Goal: Information Seeking & Learning: Learn about a topic

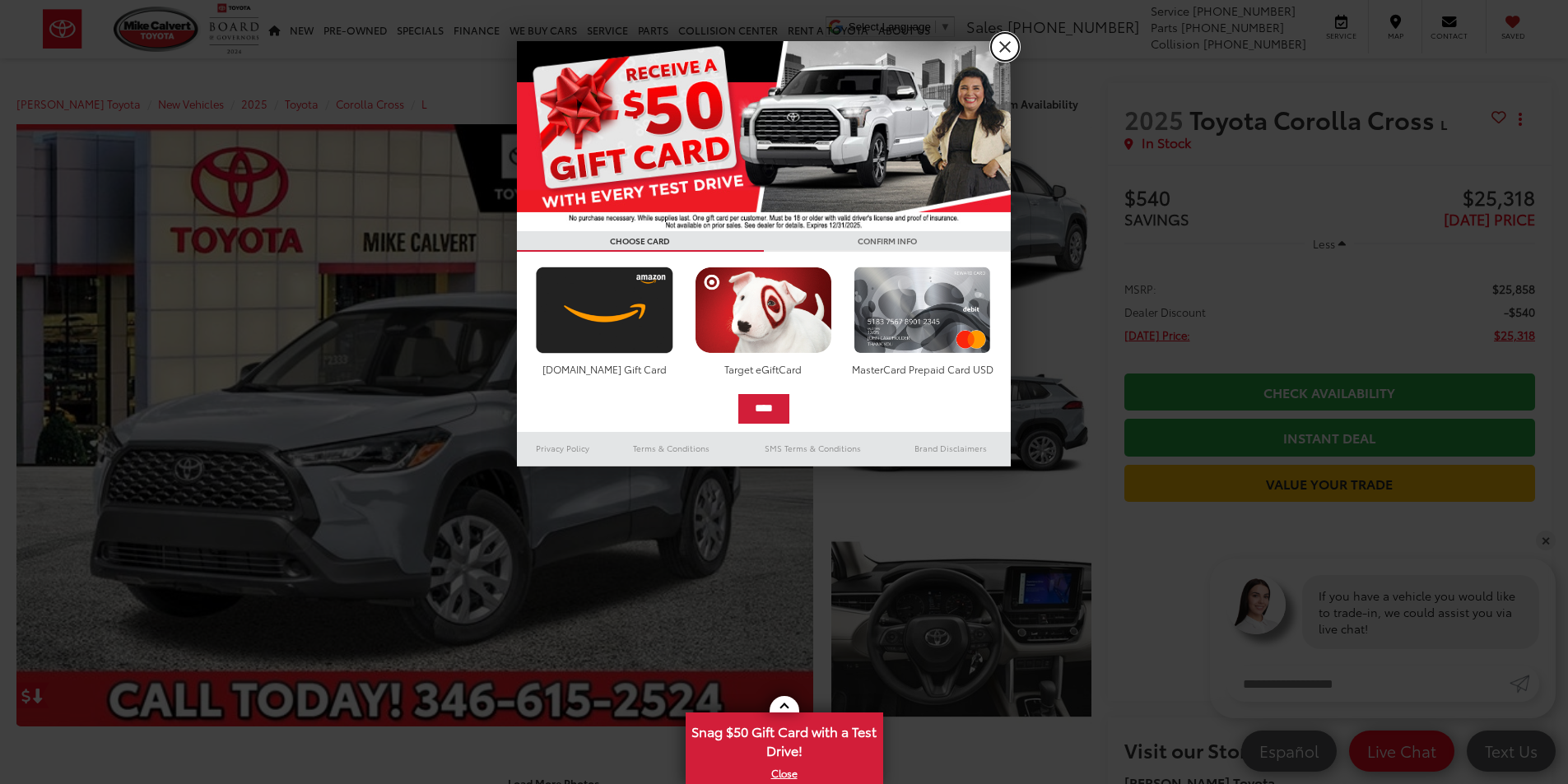
click at [997, 47] on link "X" at bounding box center [1004, 47] width 28 height 28
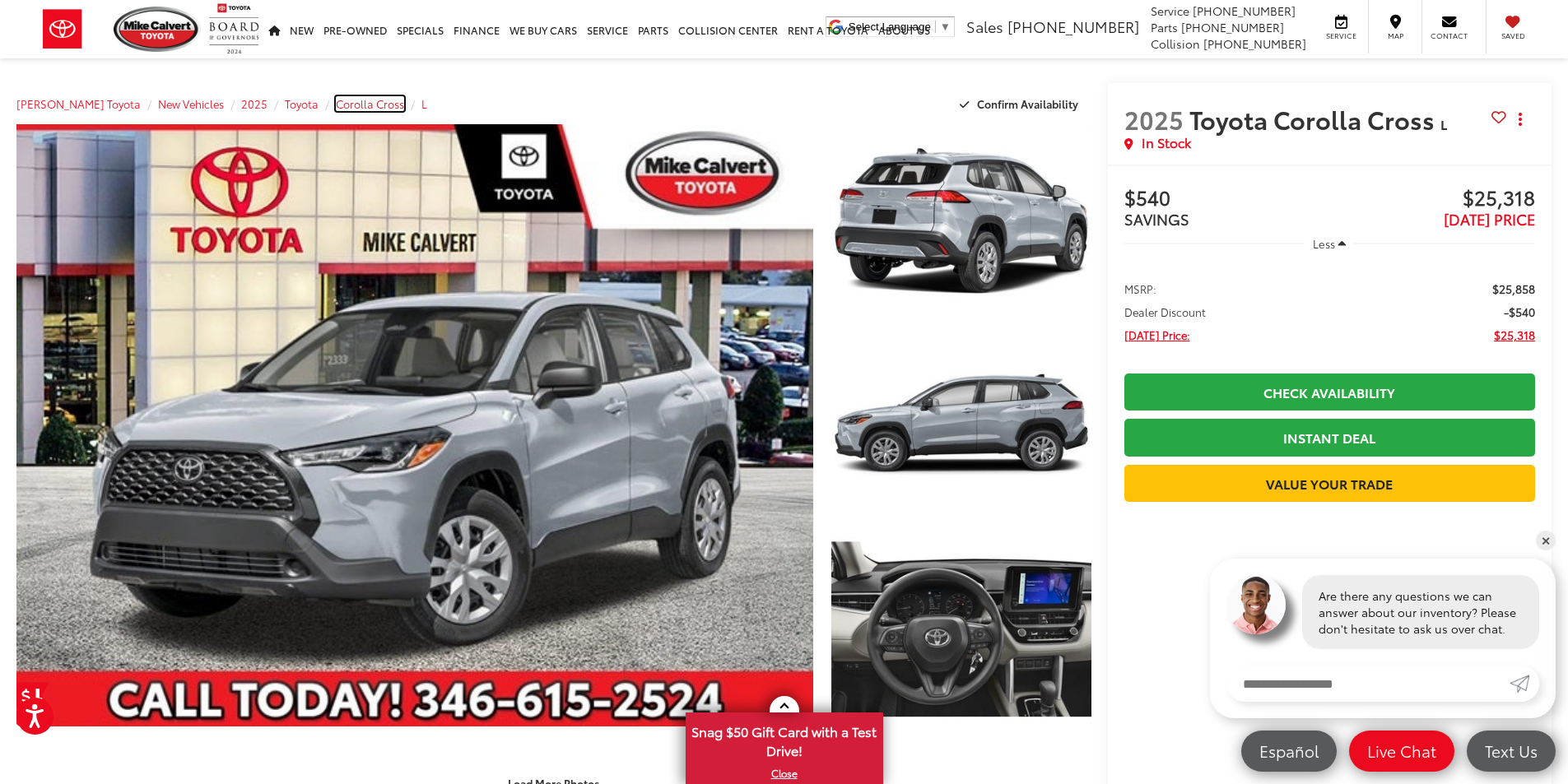
click at [368, 102] on span "Corolla Cross" at bounding box center [369, 104] width 68 height 15
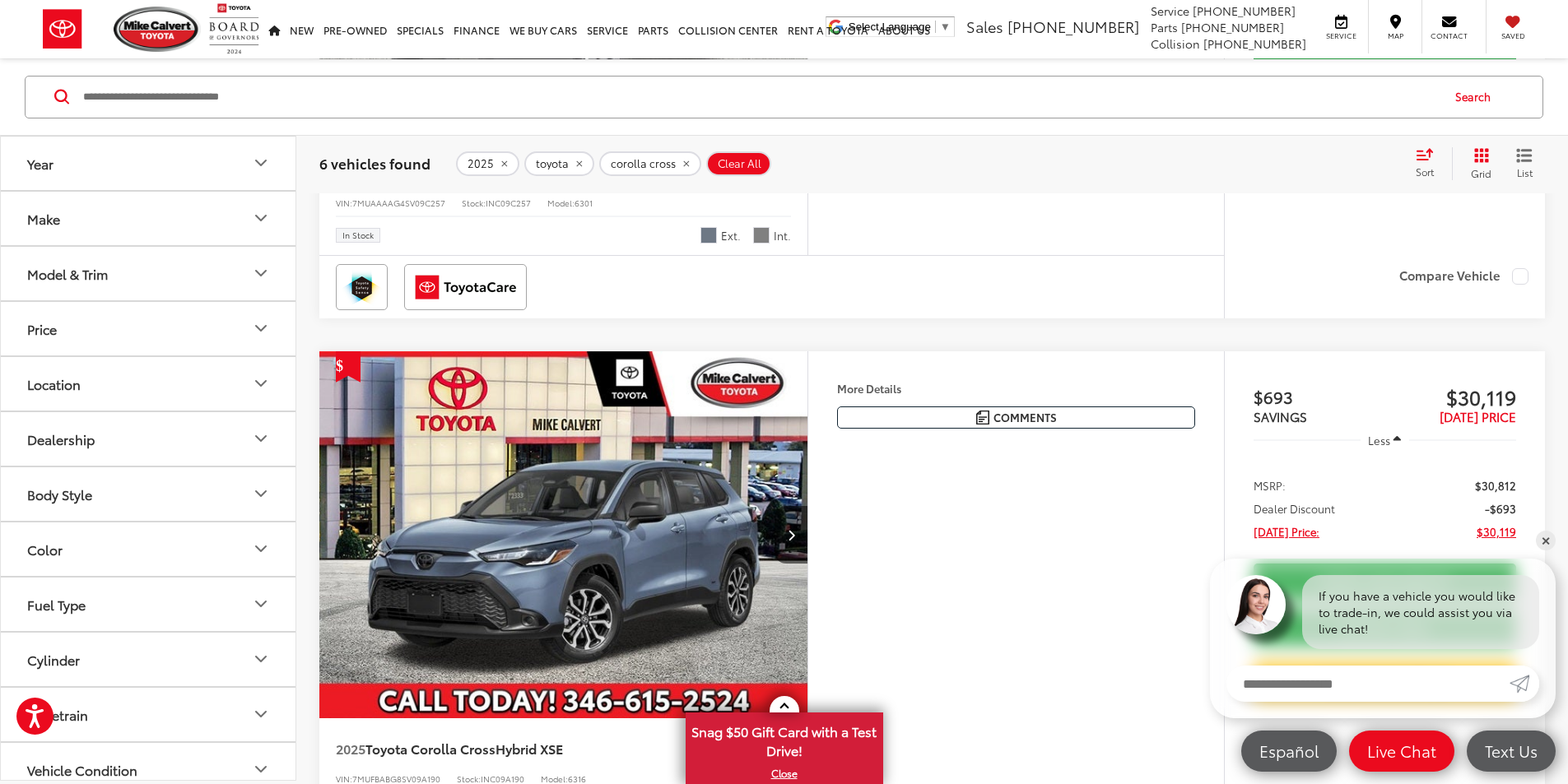
scroll to position [1399, 0]
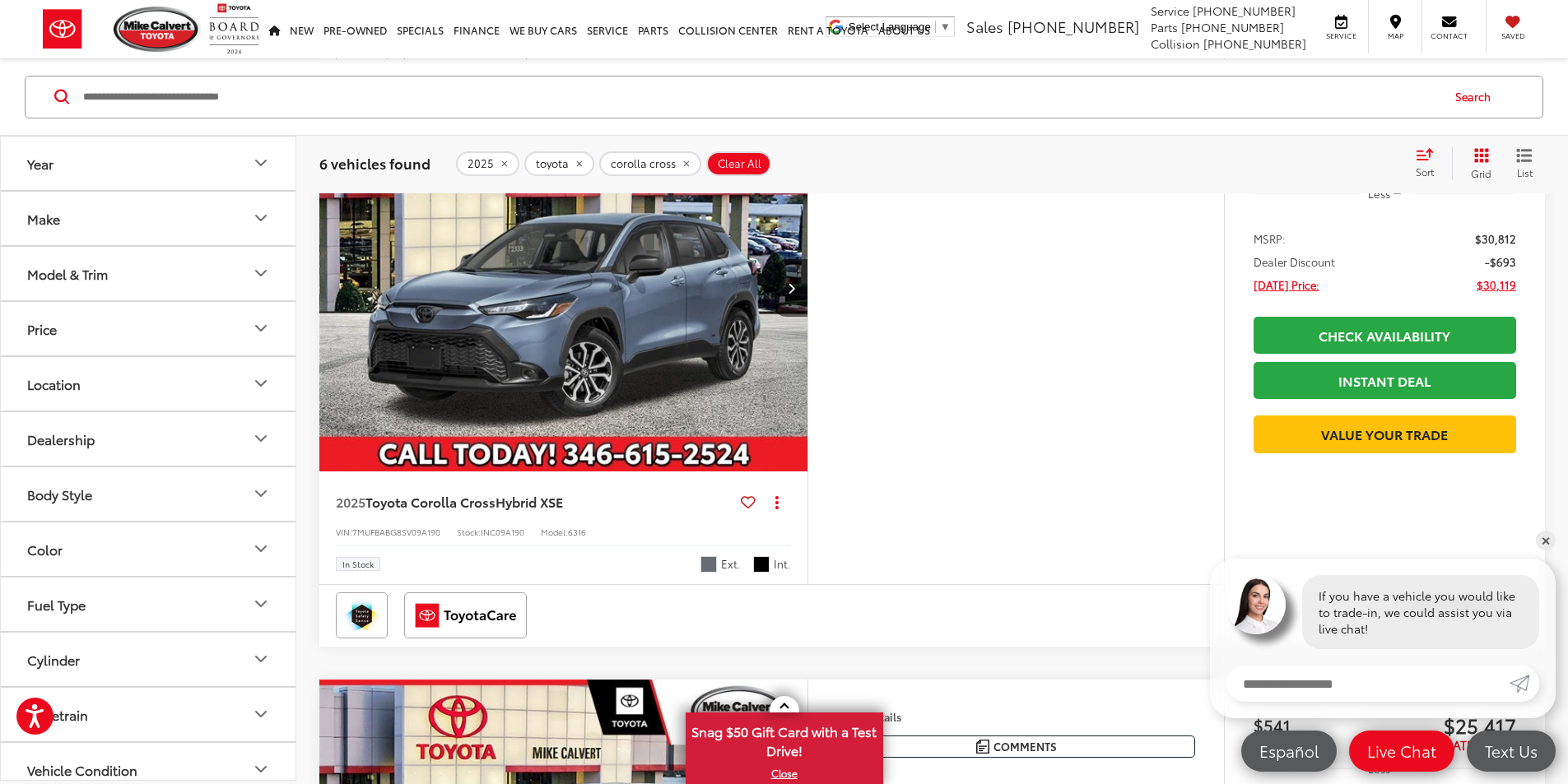
click at [0, 0] on button "More..." at bounding box center [0, 0] width 0 height 0
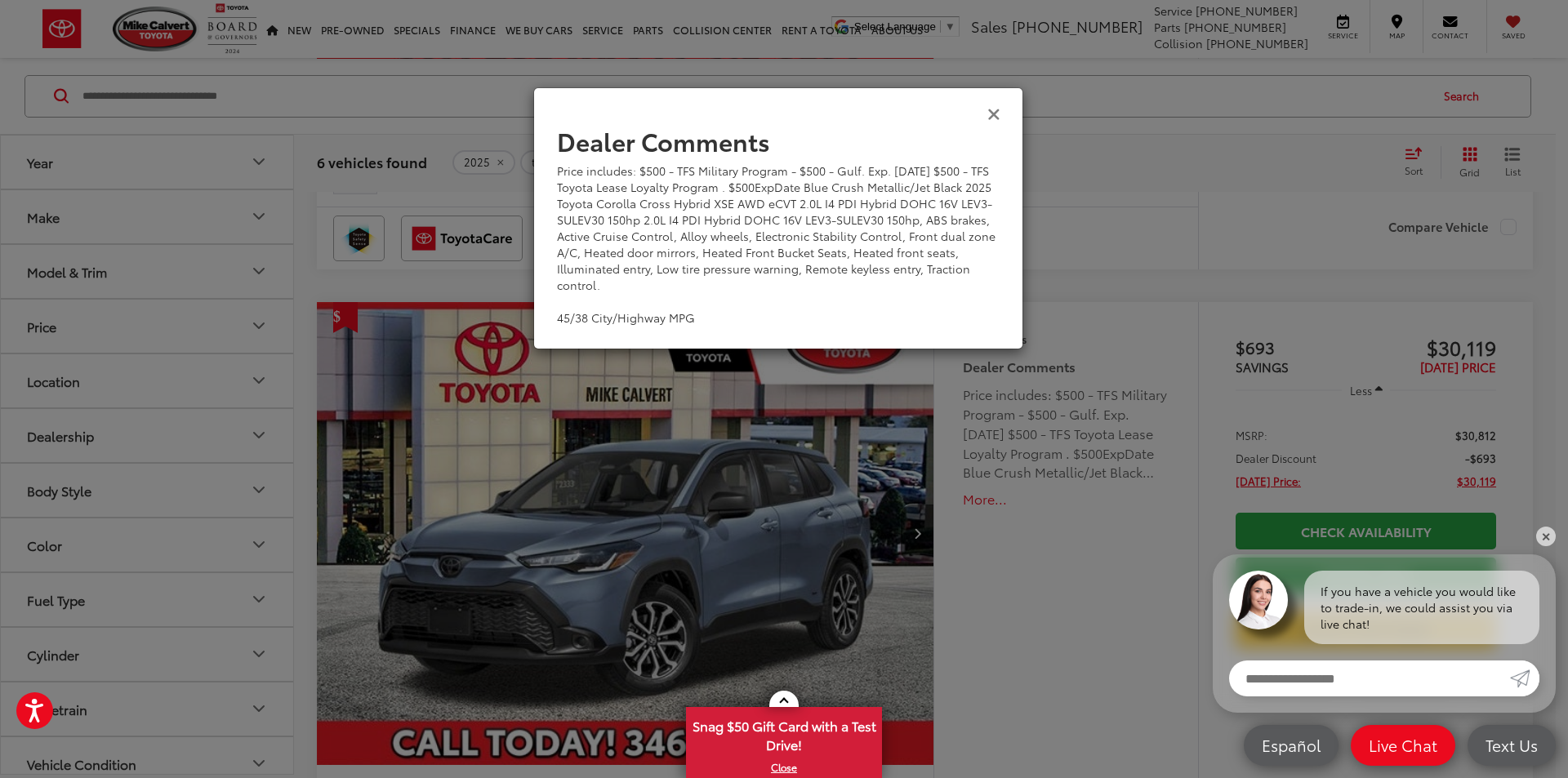
click at [992, 115] on icon "Close" at bounding box center [993, 113] width 13 height 17
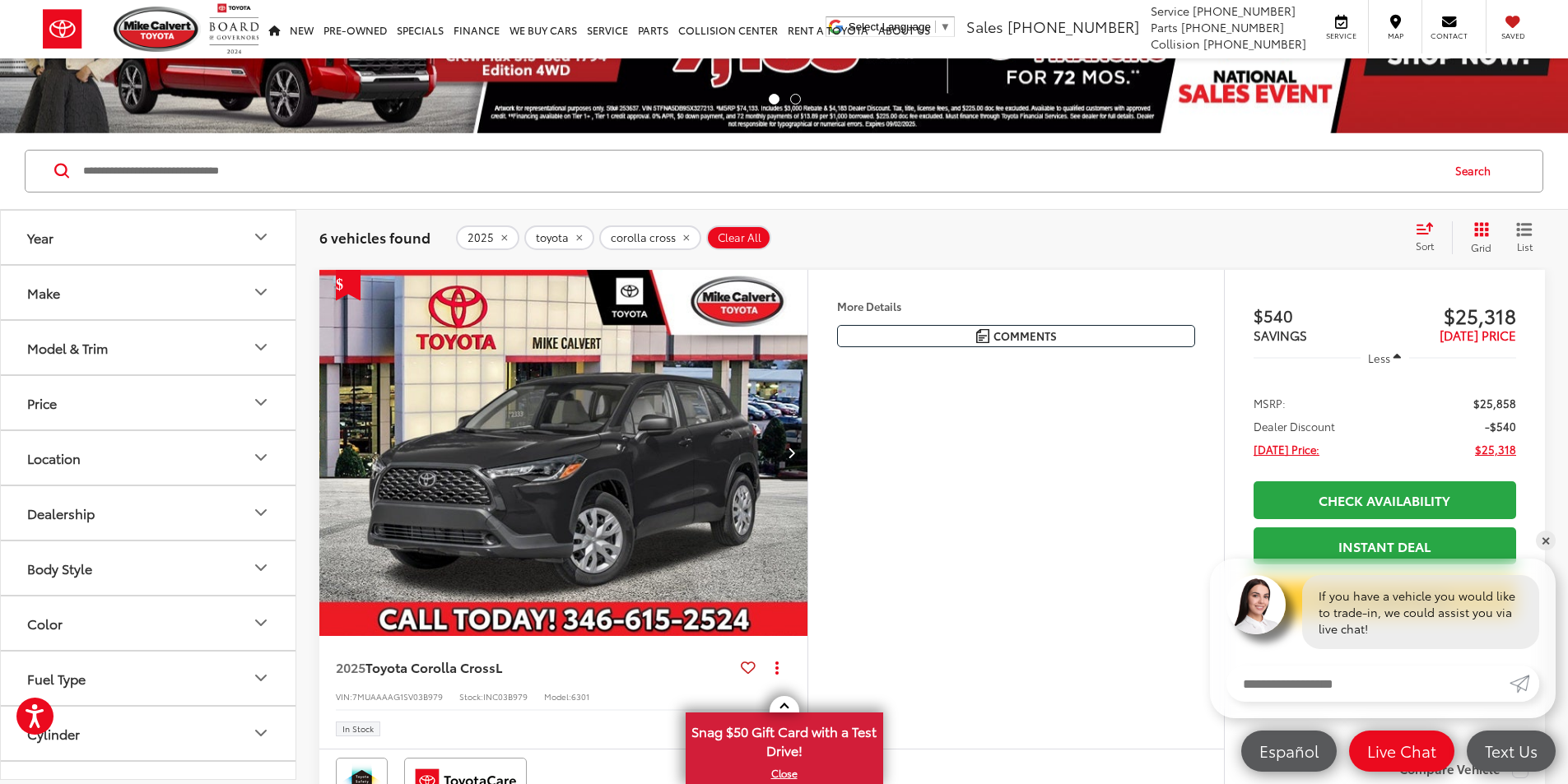
scroll to position [0, 0]
